Goal: Navigation & Orientation: Find specific page/section

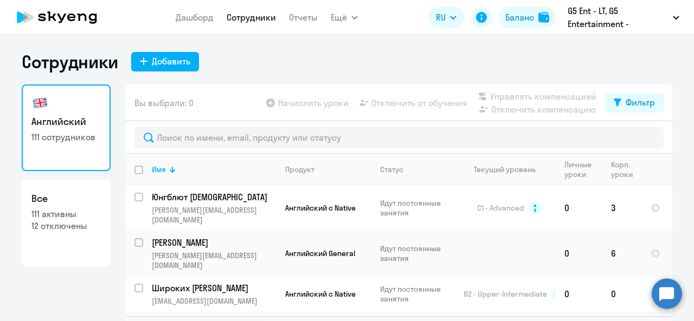
select select "30"
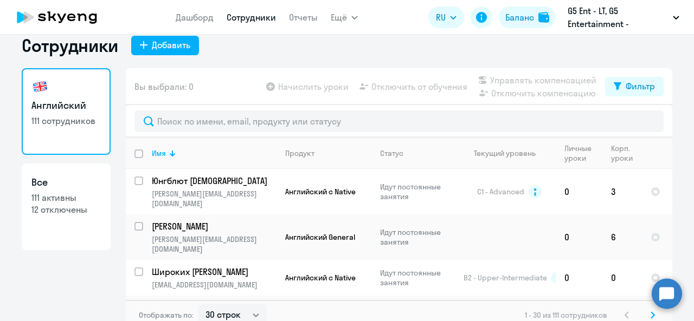
scroll to position [25, 0]
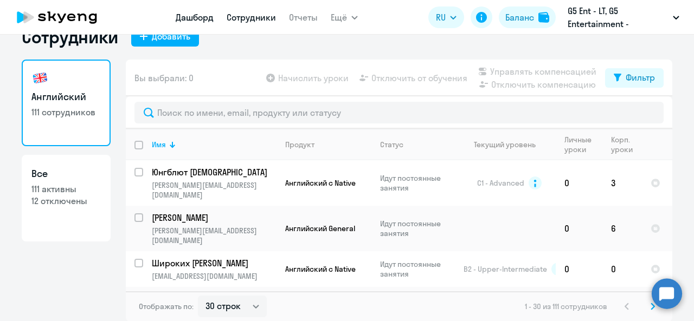
click at [195, 18] on link "Дашборд" at bounding box center [195, 17] width 38 height 11
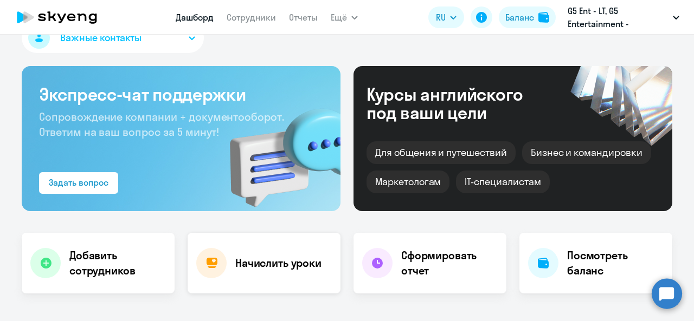
click at [295, 253] on div "Начислить уроки" at bounding box center [264, 263] width 153 height 61
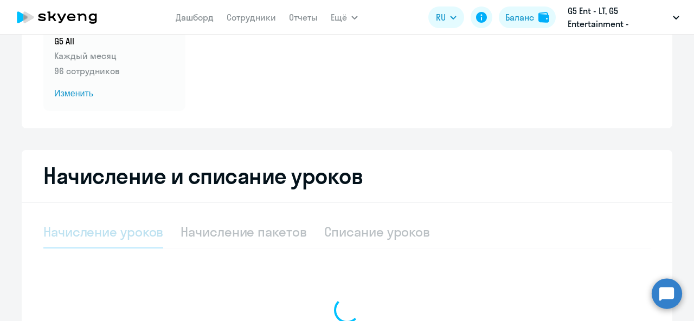
select select "10"
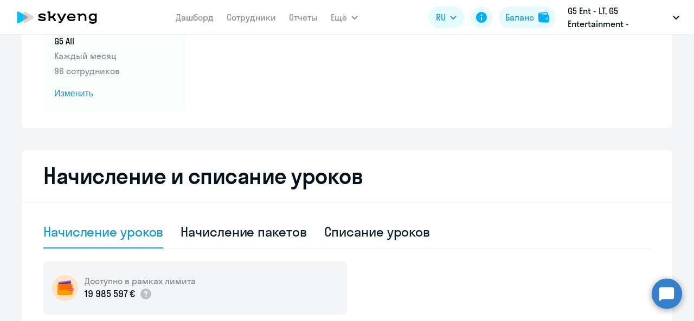
scroll to position [133, 0]
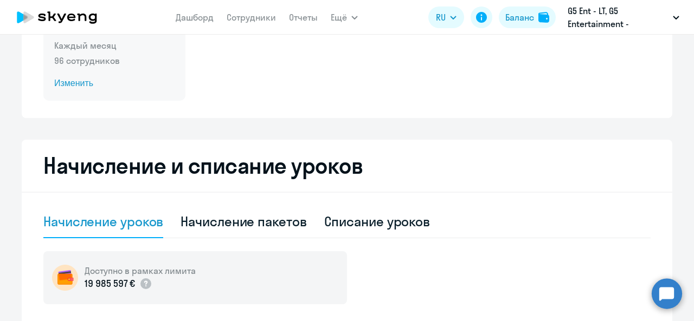
click at [80, 85] on span "Изменить" at bounding box center [114, 83] width 120 height 13
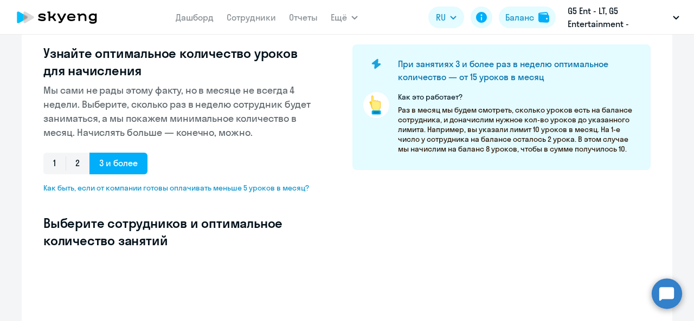
select select "10"
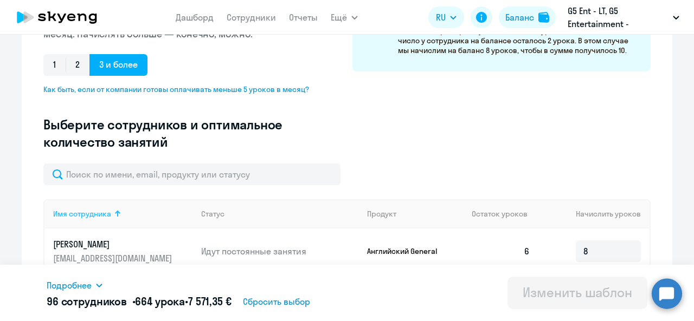
scroll to position [242, 0]
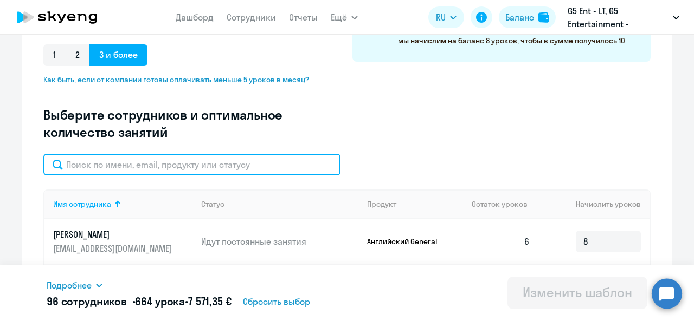
click at [148, 173] on input "text" at bounding box center [191, 165] width 297 height 22
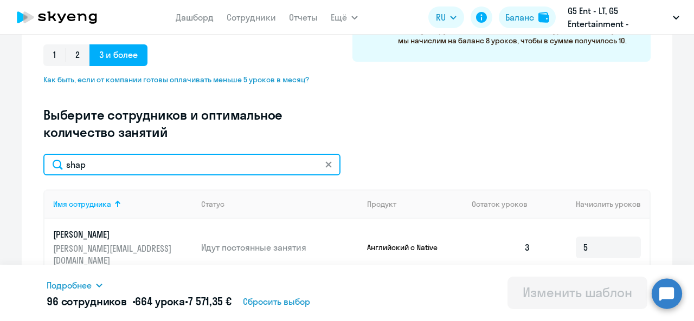
scroll to position [350, 0]
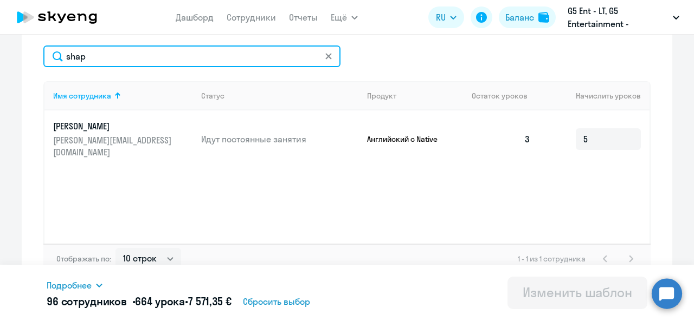
type input "shap"
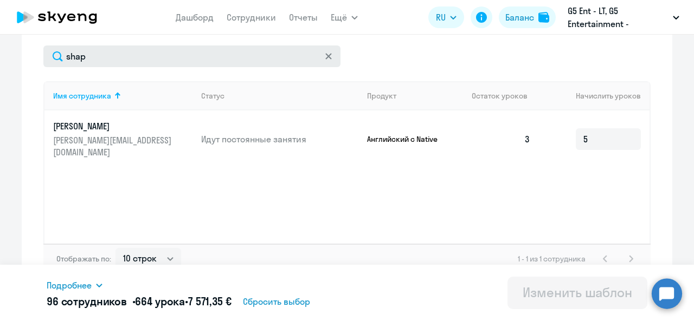
click at [325, 56] on icon at bounding box center [328, 56] width 7 height 7
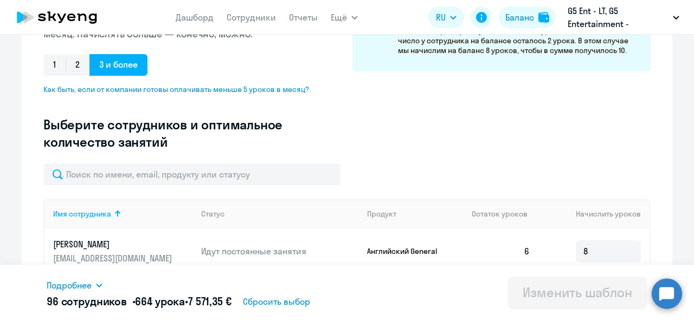
scroll to position [242, 0]
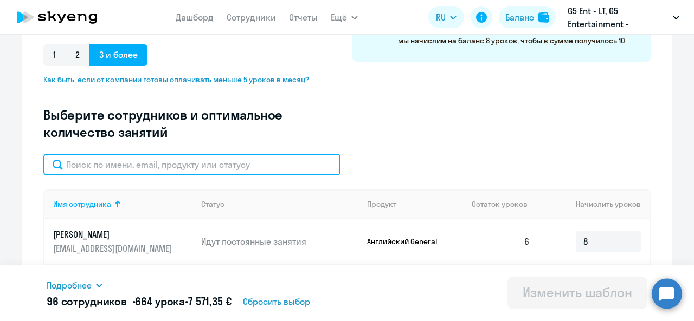
click at [167, 160] on input "text" at bounding box center [191, 165] width 297 height 22
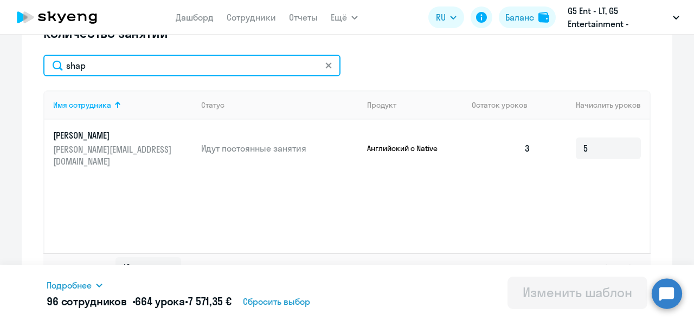
scroll to position [350, 0]
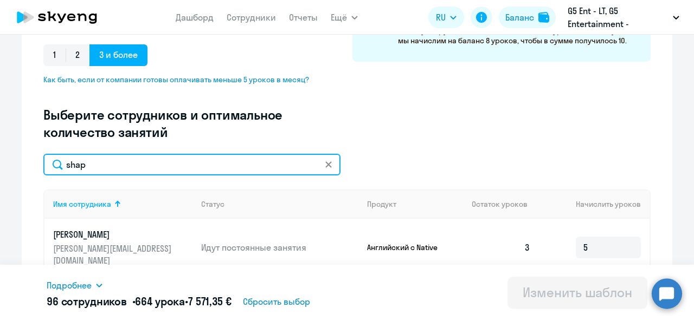
type input "shap"
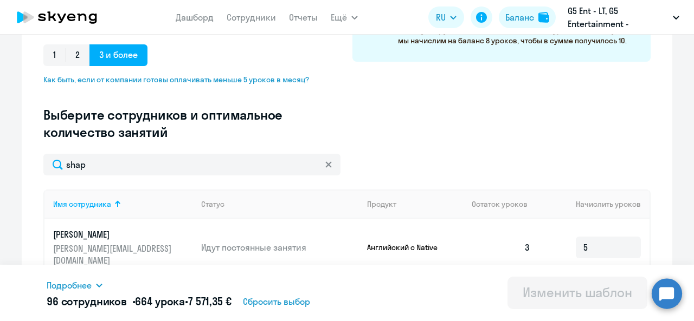
click at [325, 170] on div at bounding box center [328, 165] width 9 height 22
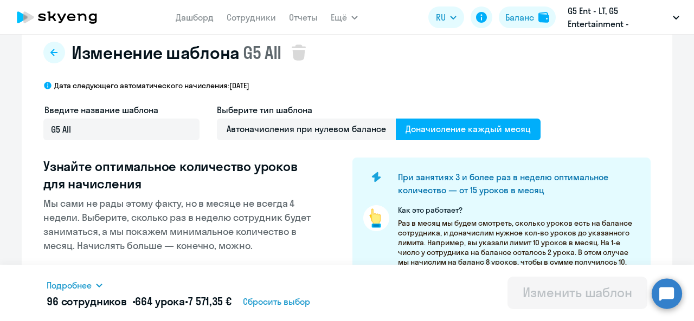
scroll to position [0, 0]
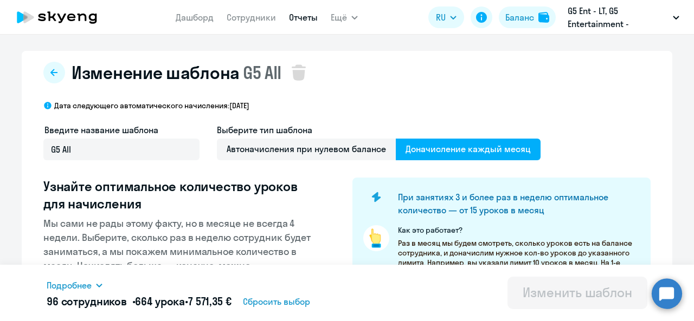
click at [307, 17] on link "Отчеты" at bounding box center [303, 17] width 29 height 11
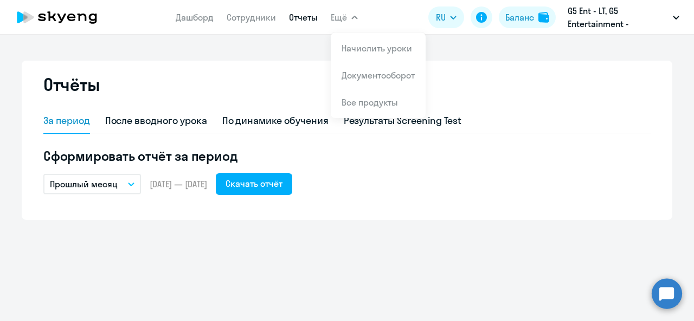
click at [342, 19] on span "Ещё" at bounding box center [339, 17] width 16 height 13
click at [341, 19] on span "Ещё" at bounding box center [339, 17] width 16 height 13
click at [359, 73] on link "Документооборот" at bounding box center [377, 75] width 73 height 11
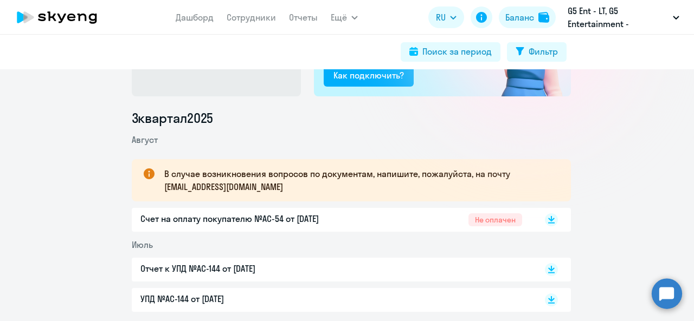
scroll to position [154, 0]
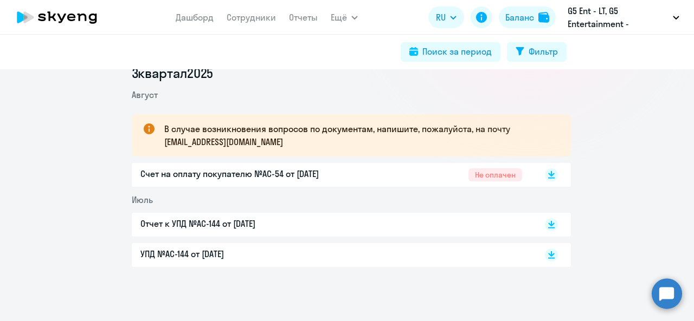
click at [203, 228] on p "Отчет к УПД №AC-144 от [DATE]" at bounding box center [254, 223] width 228 height 13
click at [171, 262] on div "УПД №AC-144 от [DATE]" at bounding box center [254, 255] width 228 height 15
